Goal: Information Seeking & Learning: Learn about a topic

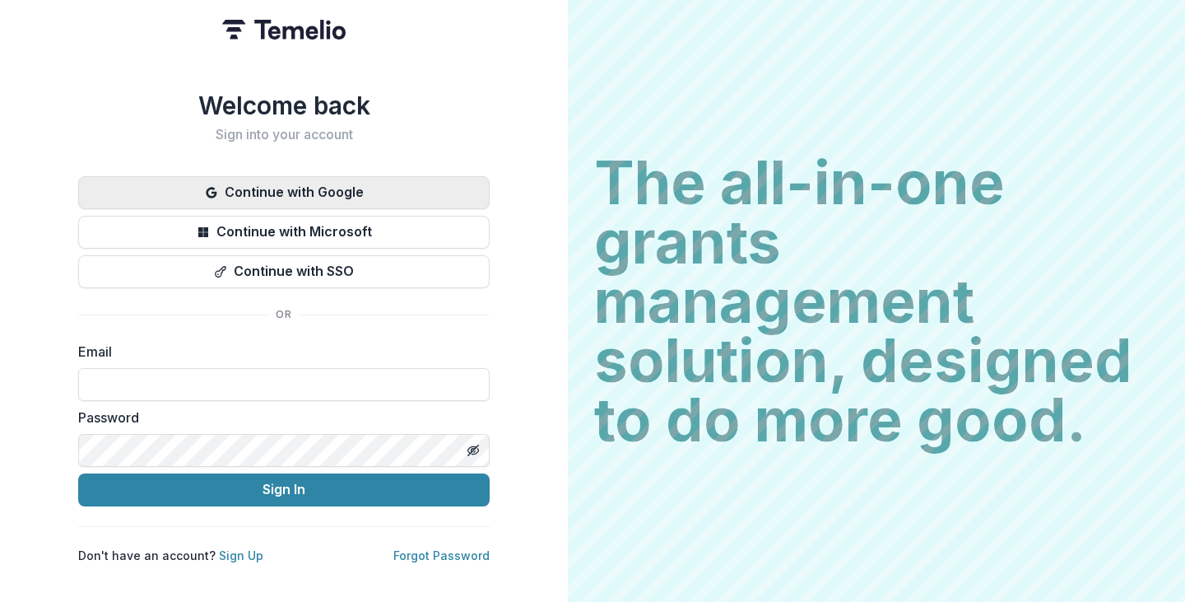
click at [258, 185] on button "Continue with Google" at bounding box center [283, 192] width 411 height 33
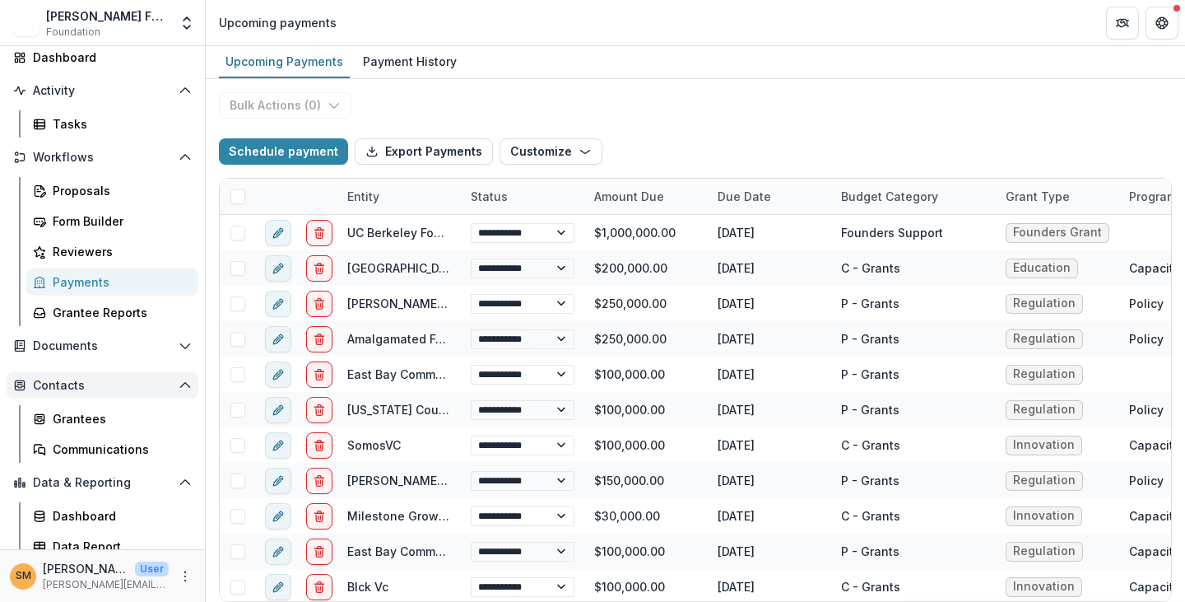
scroll to position [104, 0]
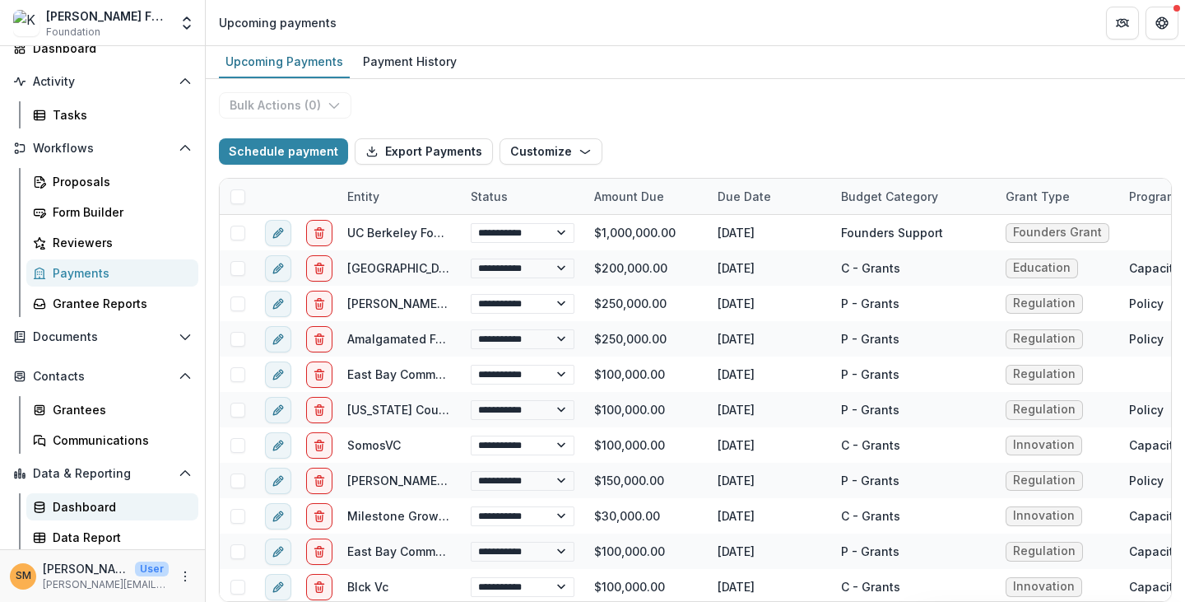
click at [77, 513] on div "Dashboard" at bounding box center [119, 506] width 132 height 17
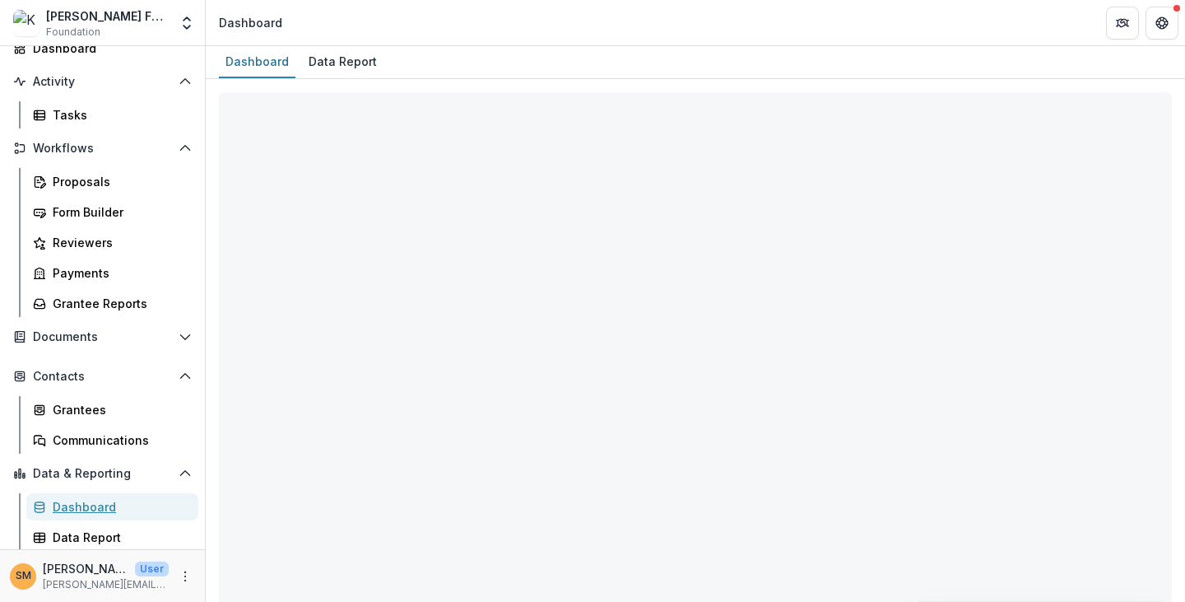
select select "**********"
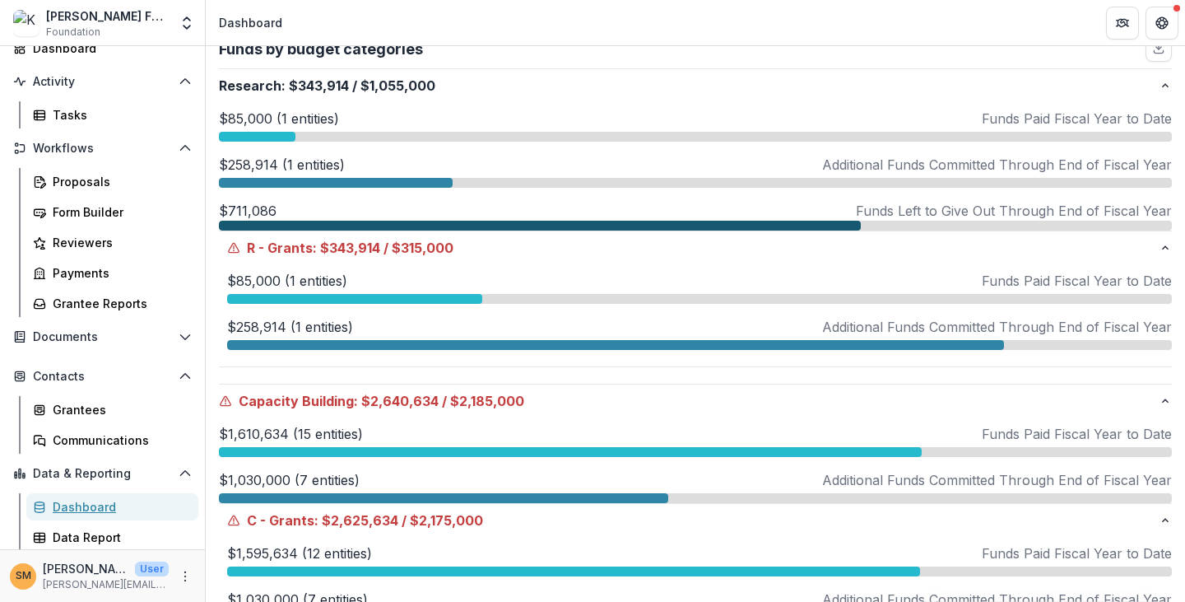
scroll to position [411, 0]
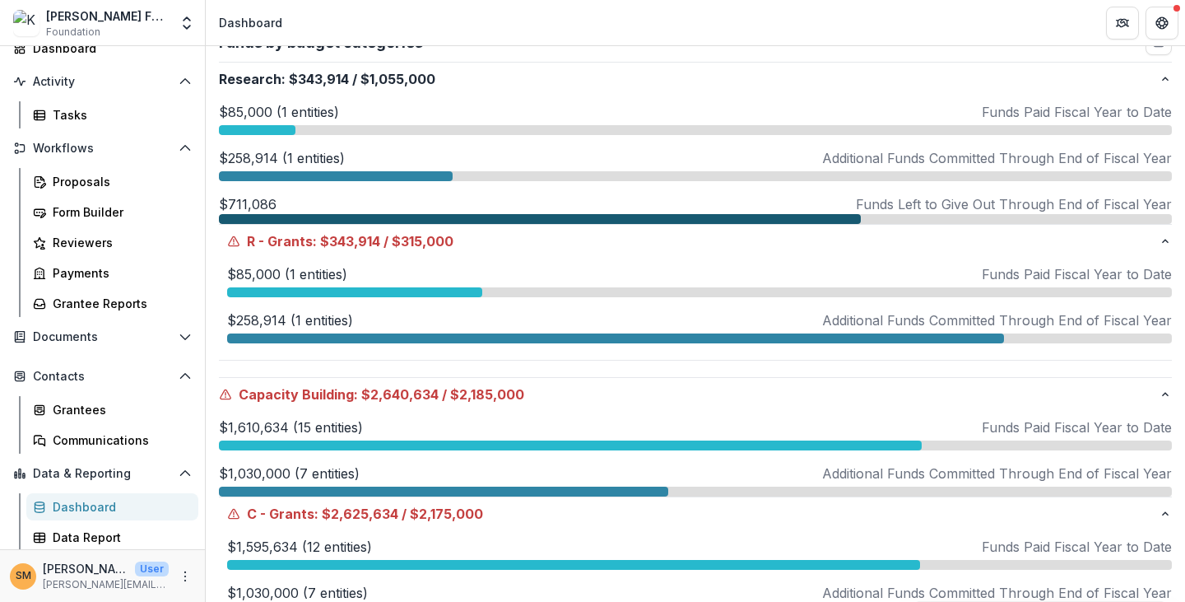
click at [271, 272] on p "$85,000 (1 entities)" at bounding box center [287, 274] width 120 height 20
click at [270, 316] on p "$258,914 (1 entities)" at bounding box center [290, 320] width 126 height 20
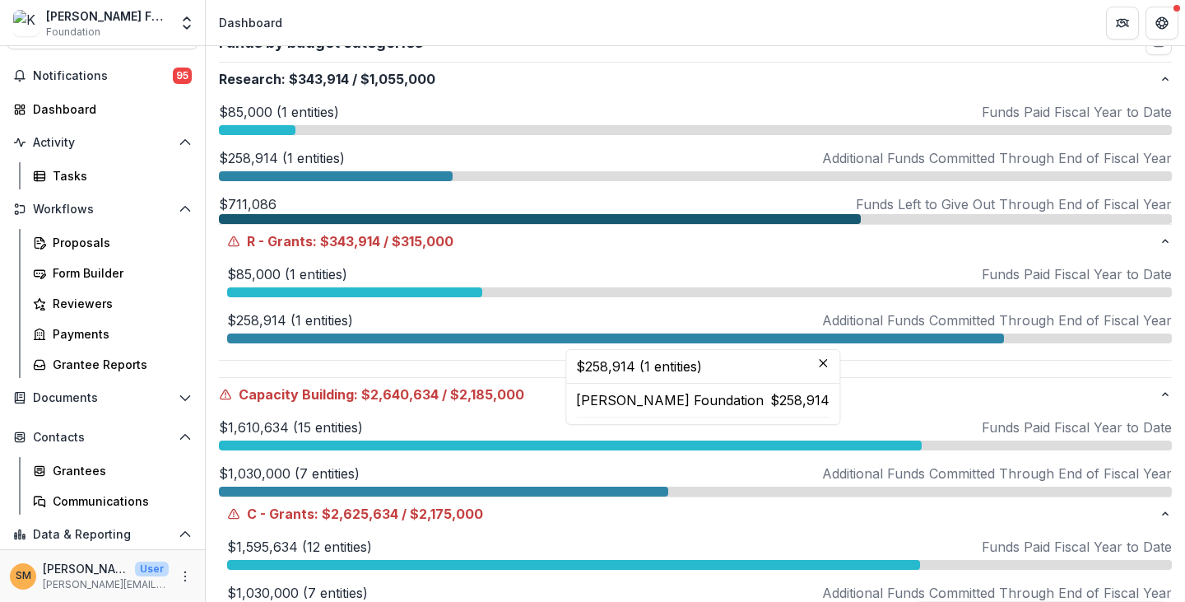
scroll to position [0, 0]
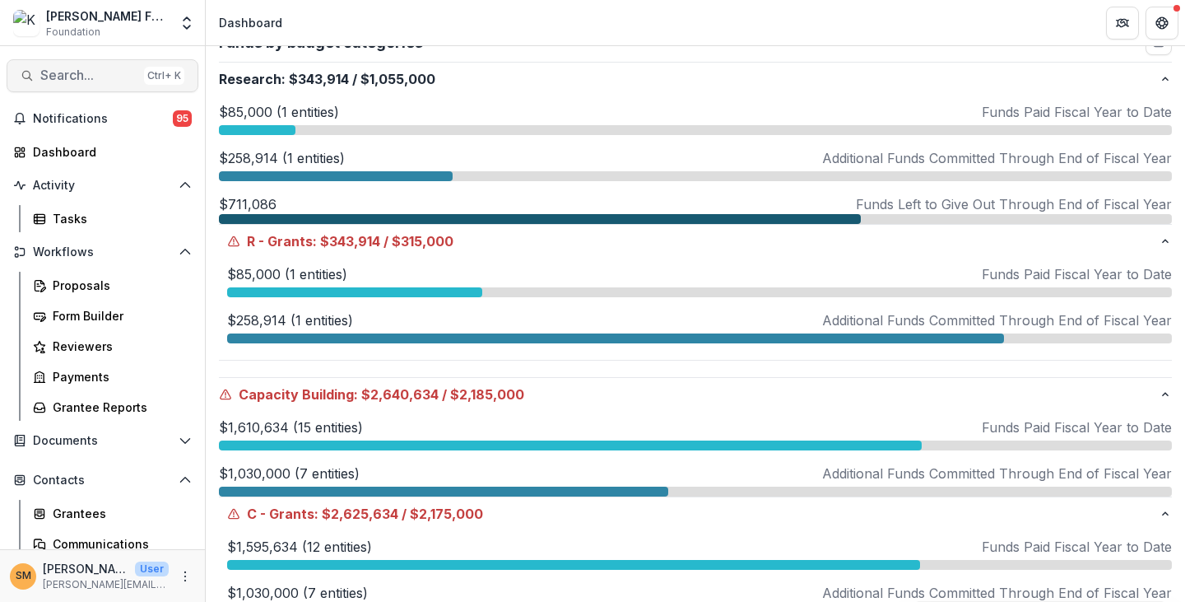
click at [66, 74] on span "Search..." at bounding box center [88, 75] width 97 height 16
type input "*****"
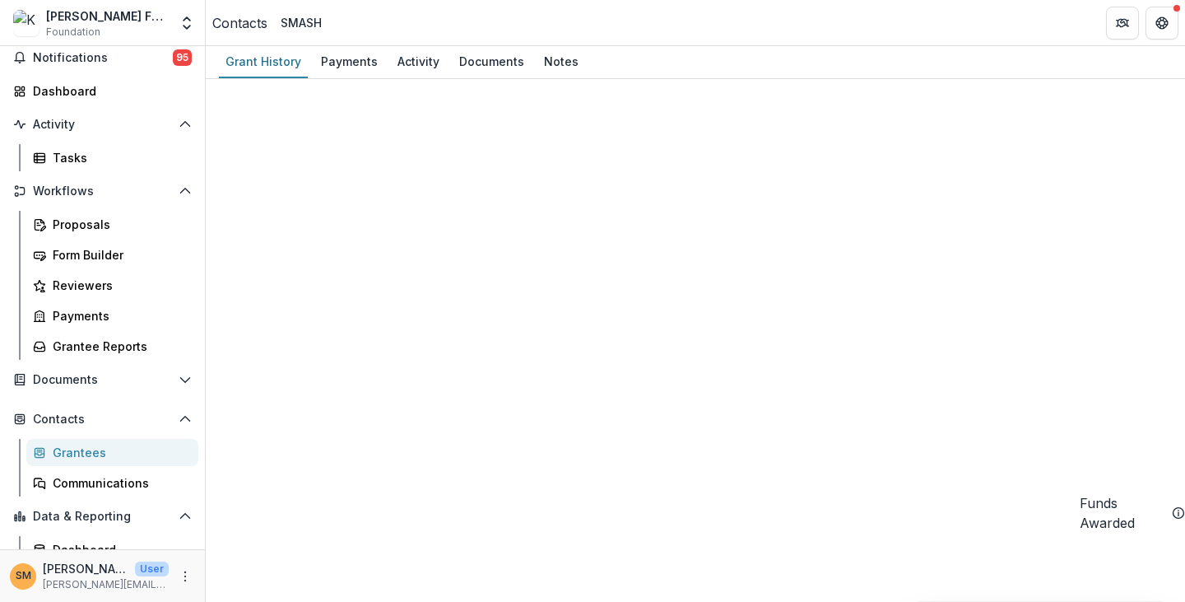
scroll to position [104, 0]
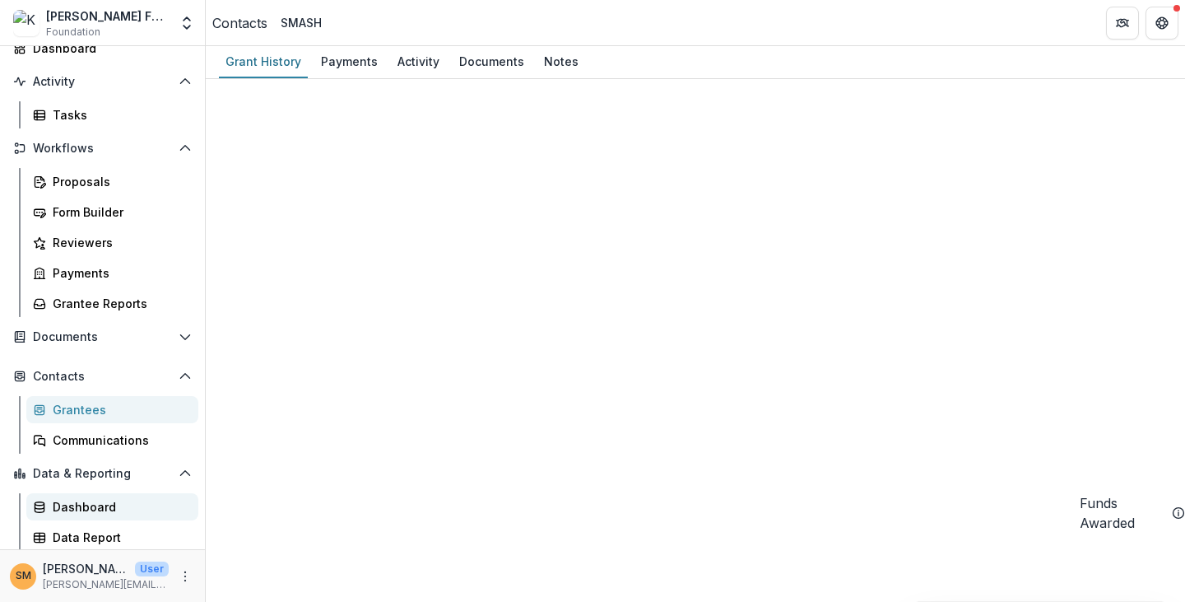
click at [100, 498] on div "Dashboard" at bounding box center [119, 506] width 132 height 17
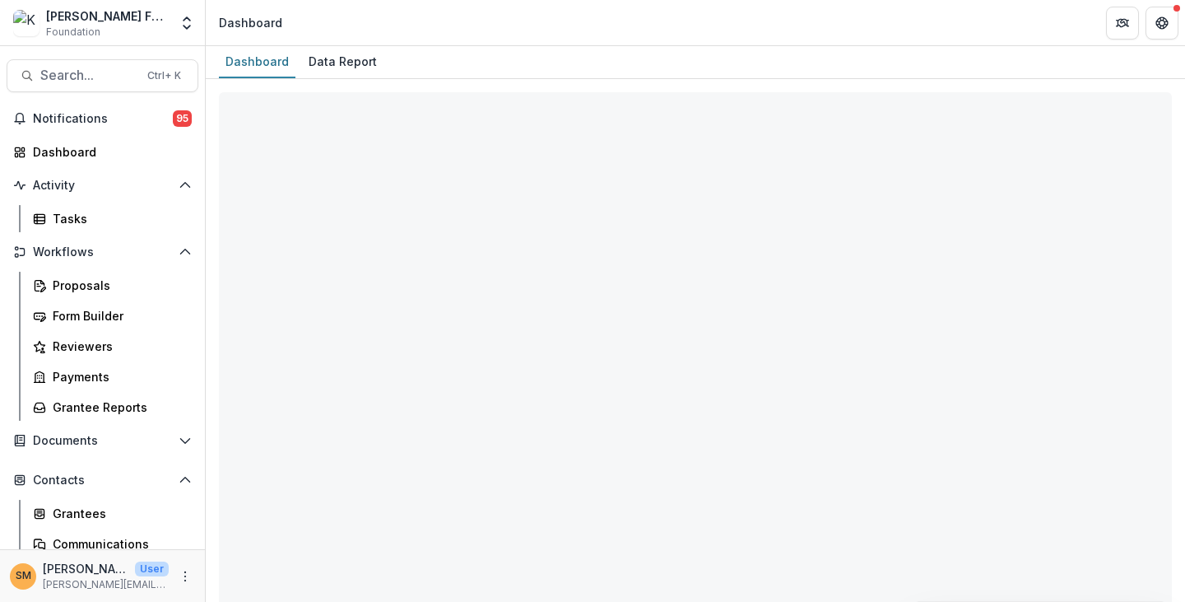
select select "**********"
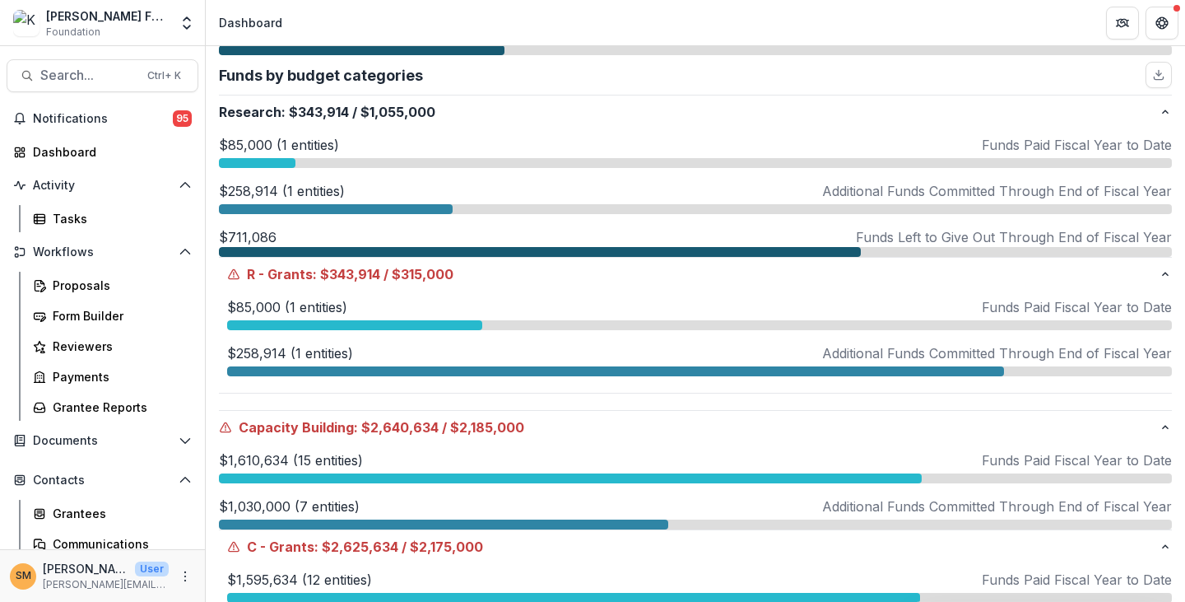
scroll to position [329, 0]
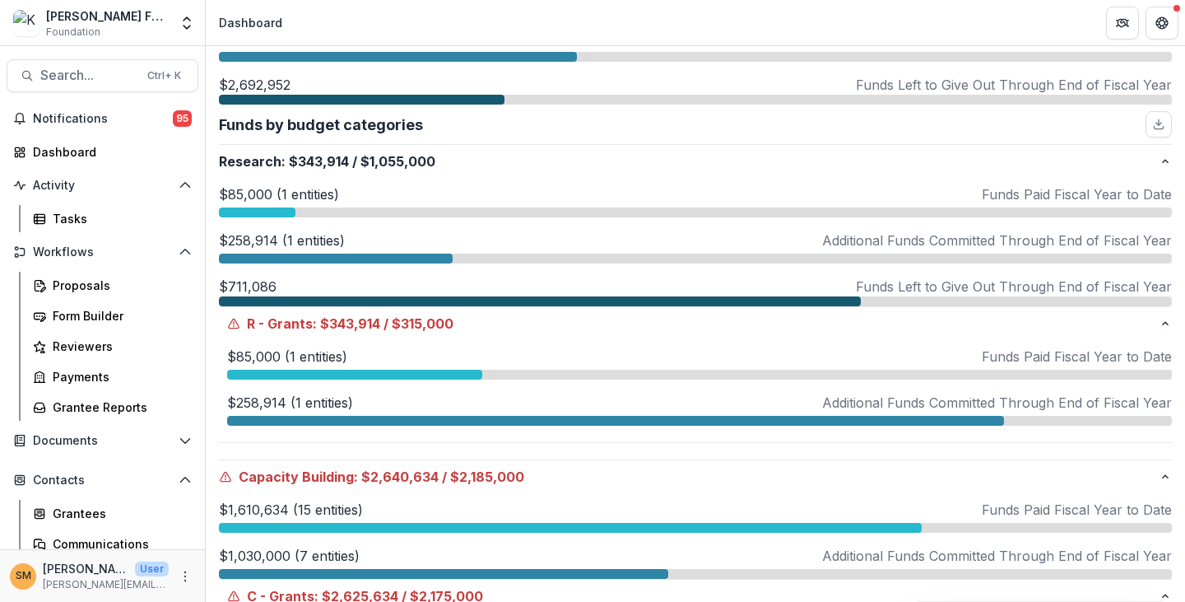
click at [253, 241] on p "$258,914 (1 entities)" at bounding box center [282, 240] width 126 height 20
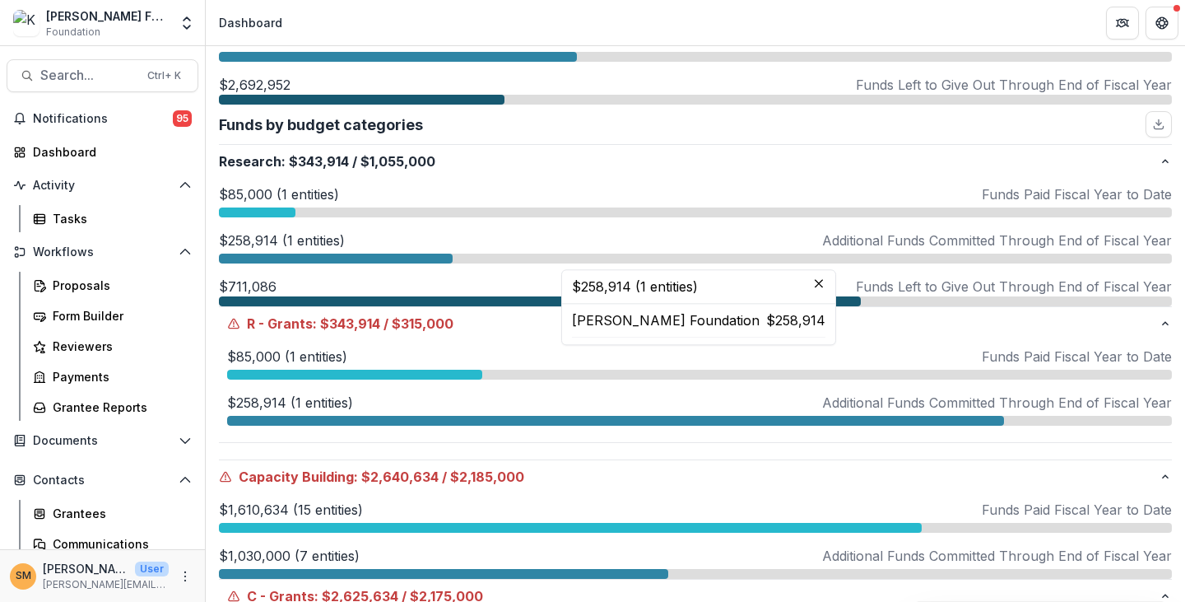
click at [630, 321] on p "[PERSON_NAME] Foundation" at bounding box center [666, 320] width 188 height 20
click at [63, 286] on div "Proposals" at bounding box center [119, 284] width 132 height 17
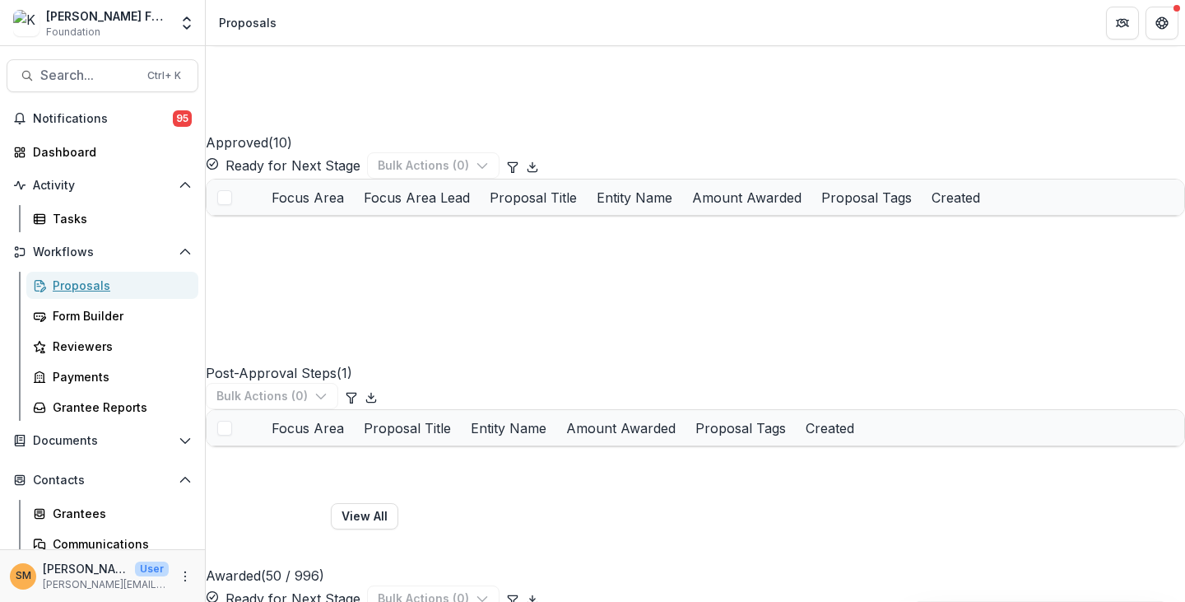
scroll to position [823, 0]
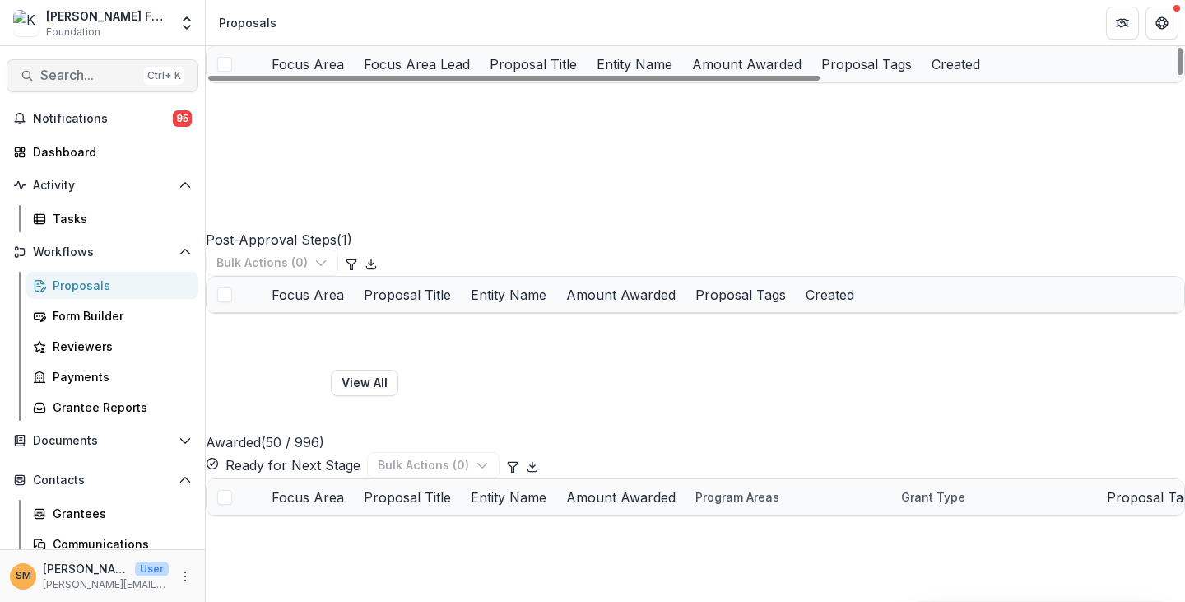
click at [79, 70] on span "Search..." at bounding box center [88, 75] width 97 height 16
type input "****"
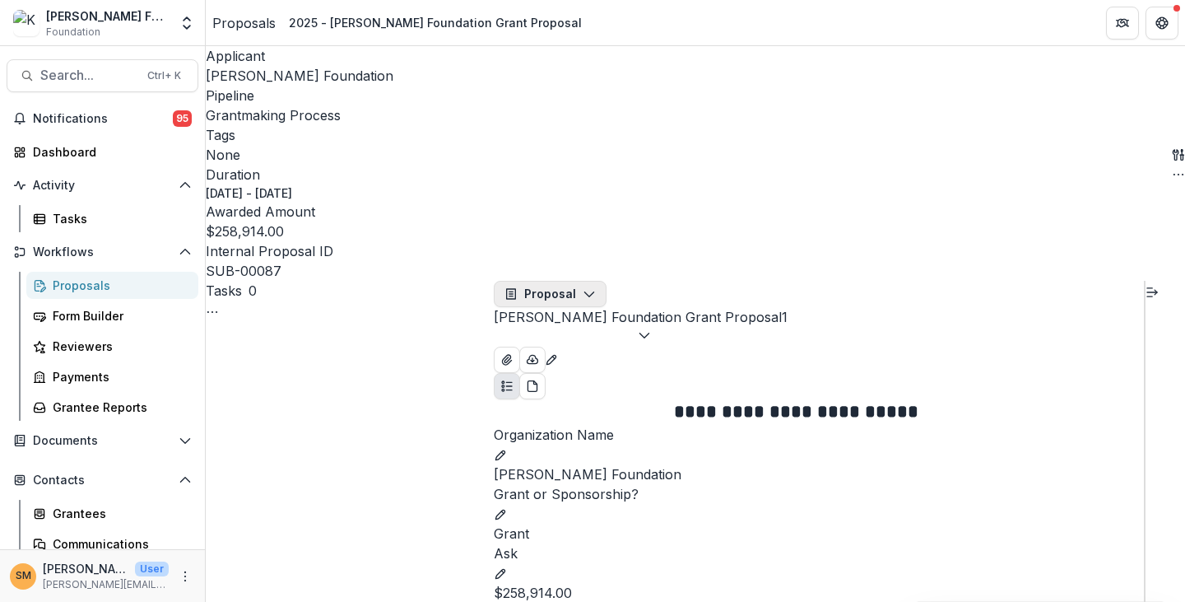
click at [558, 281] on button "Proposal" at bounding box center [550, 294] width 113 height 26
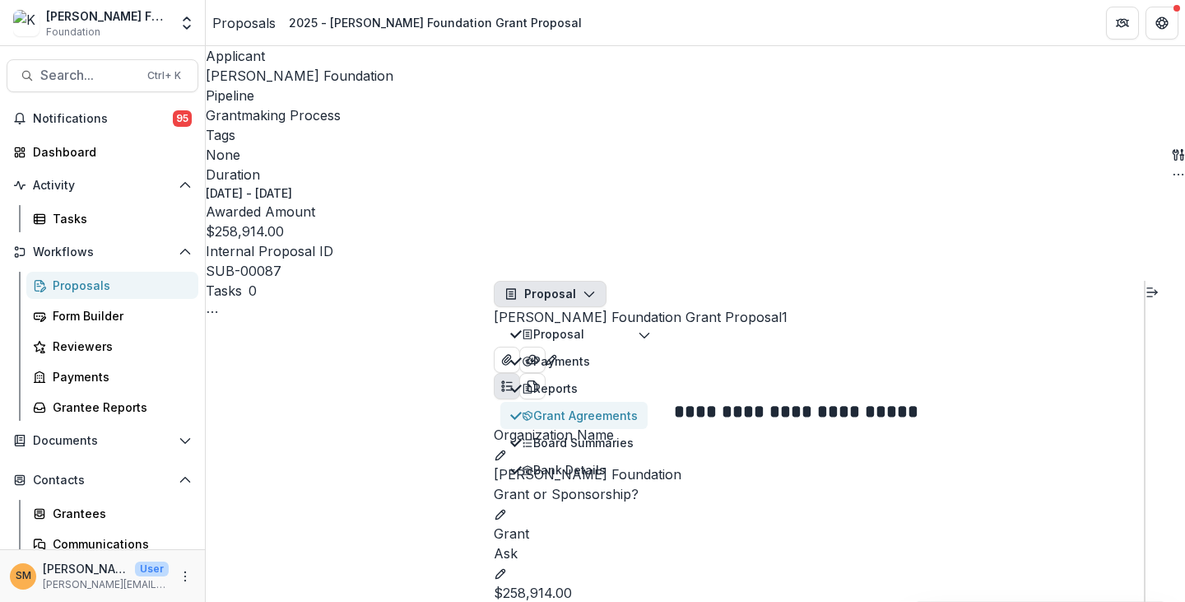
click at [569, 407] on div "Grant Agreements" at bounding box center [580, 415] width 116 height 17
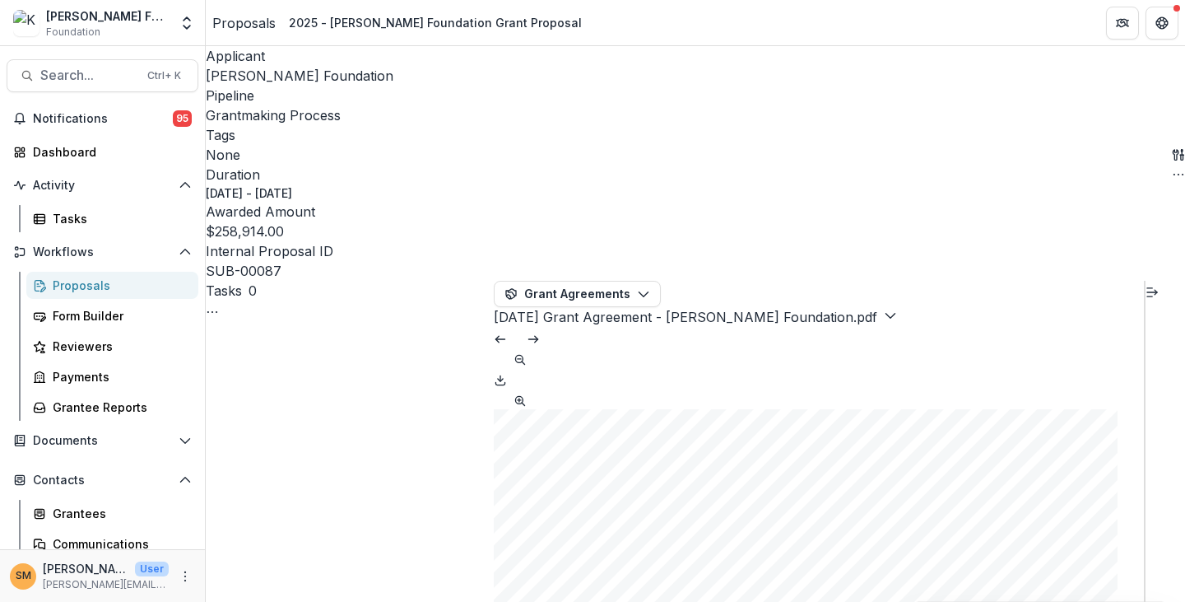
scroll to position [3292, 0]
drag, startPoint x: 723, startPoint y: 348, endPoint x: 755, endPoint y: 381, distance: 46.5
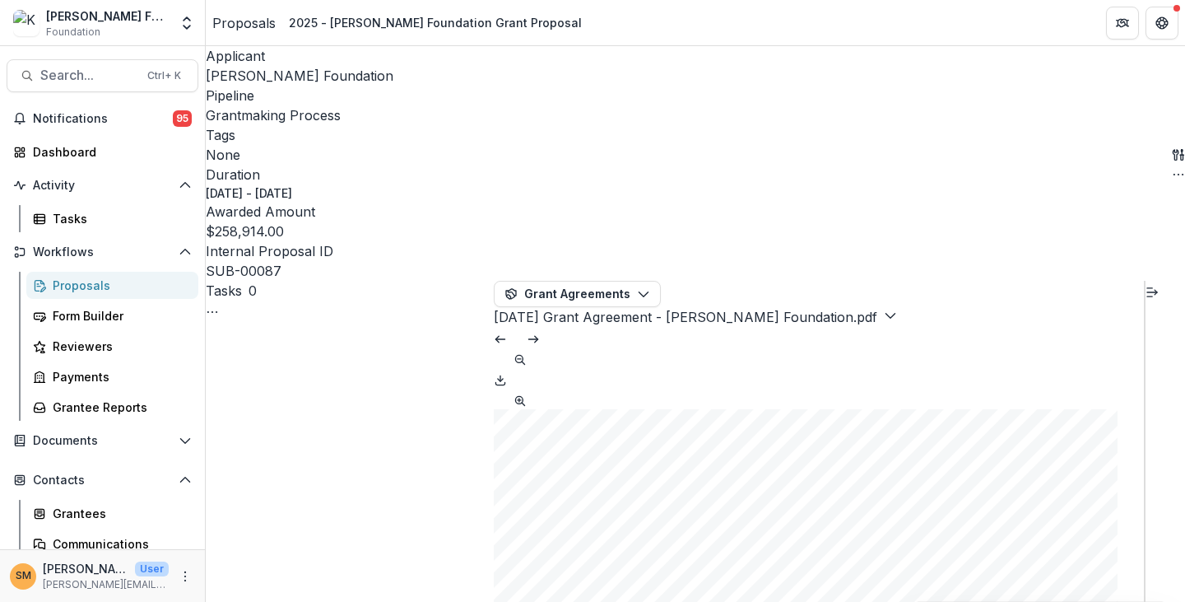
drag, startPoint x: 700, startPoint y: 355, endPoint x: 726, endPoint y: 389, distance: 42.3
drag, startPoint x: 716, startPoint y: 404, endPoint x: 740, endPoint y: 425, distance: 32.1
drag, startPoint x: 734, startPoint y: 420, endPoint x: 700, endPoint y: 374, distance: 57.1
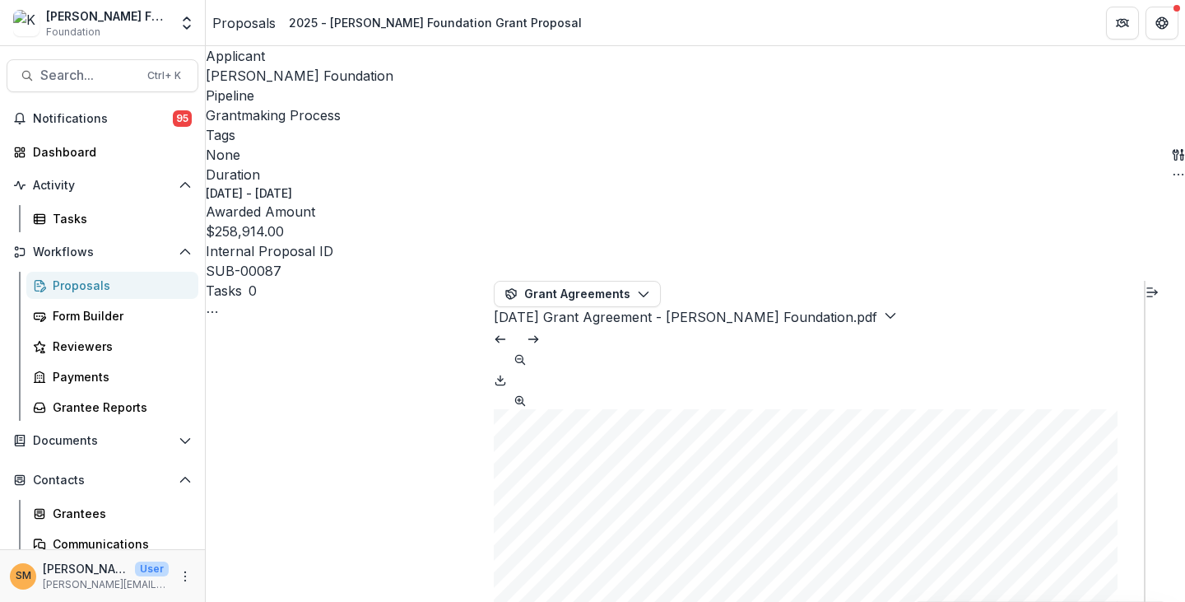
click at [586, 281] on button "Grant Agreements" at bounding box center [577, 294] width 167 height 26
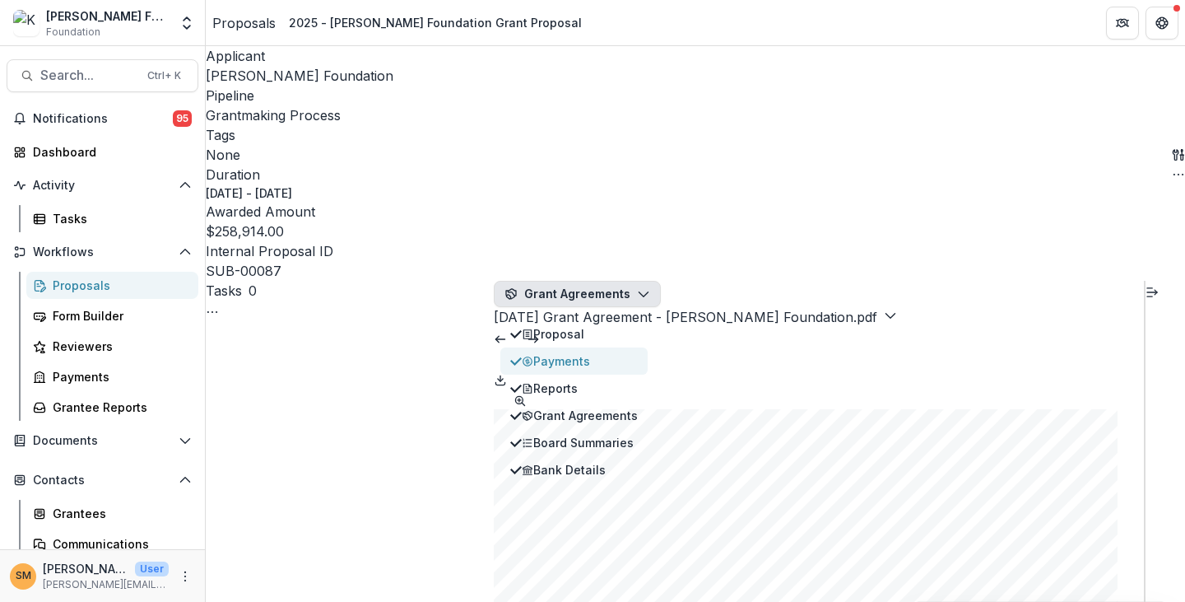
click at [576, 352] on div "Payments" at bounding box center [580, 360] width 116 height 17
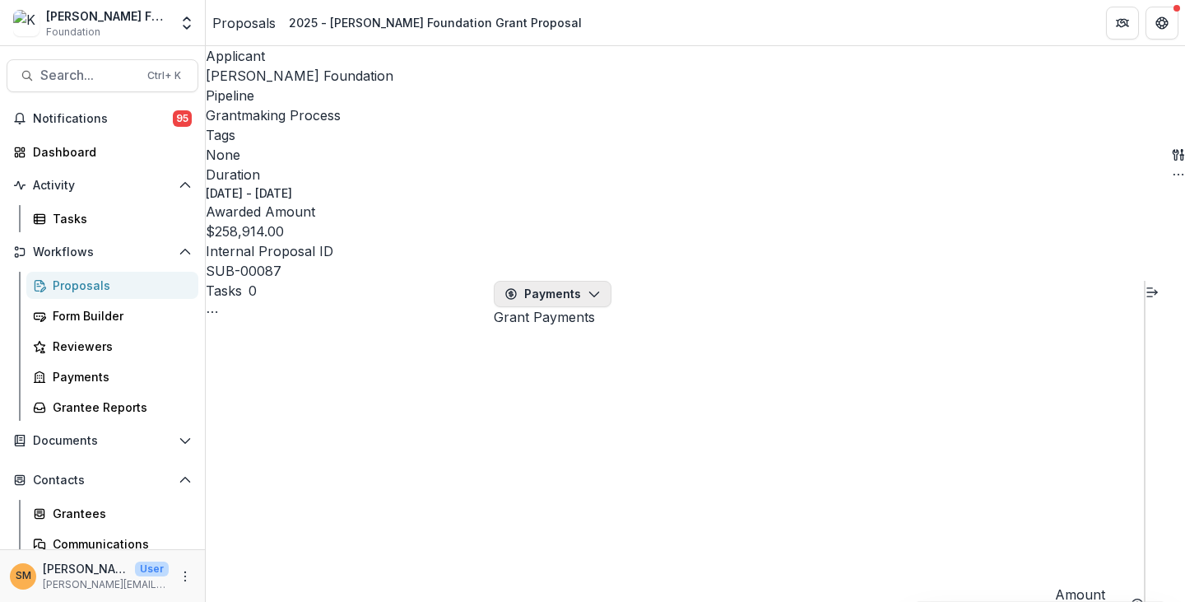
click at [566, 281] on button "Payments" at bounding box center [553, 294] width 118 height 26
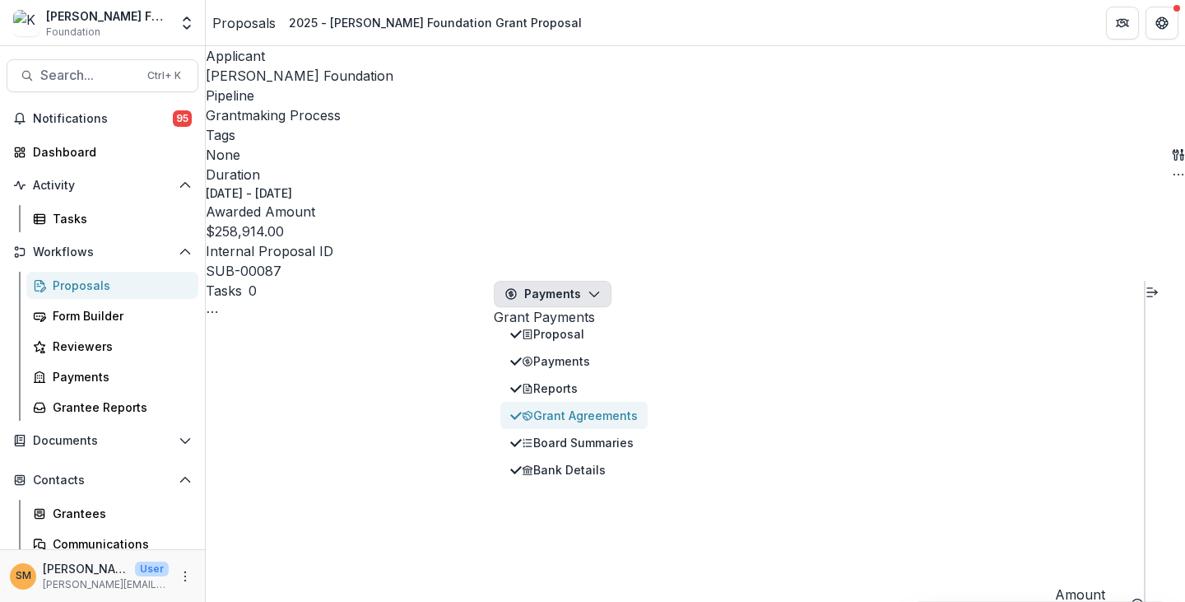
click at [592, 407] on div "Grant Agreements" at bounding box center [580, 415] width 116 height 17
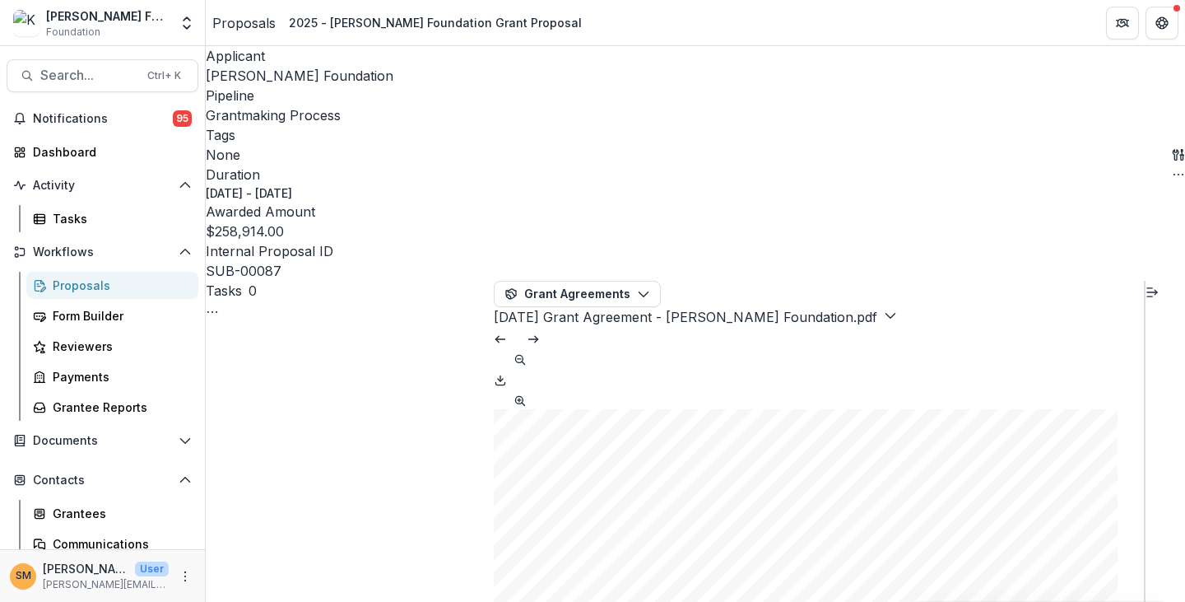
scroll to position [3621, 0]
drag, startPoint x: 729, startPoint y: 346, endPoint x: 732, endPoint y: 358, distance: 12.6
drag, startPoint x: 701, startPoint y: 312, endPoint x: 741, endPoint y: 314, distance: 39.5
